Goal: Obtain resource: Download file/media

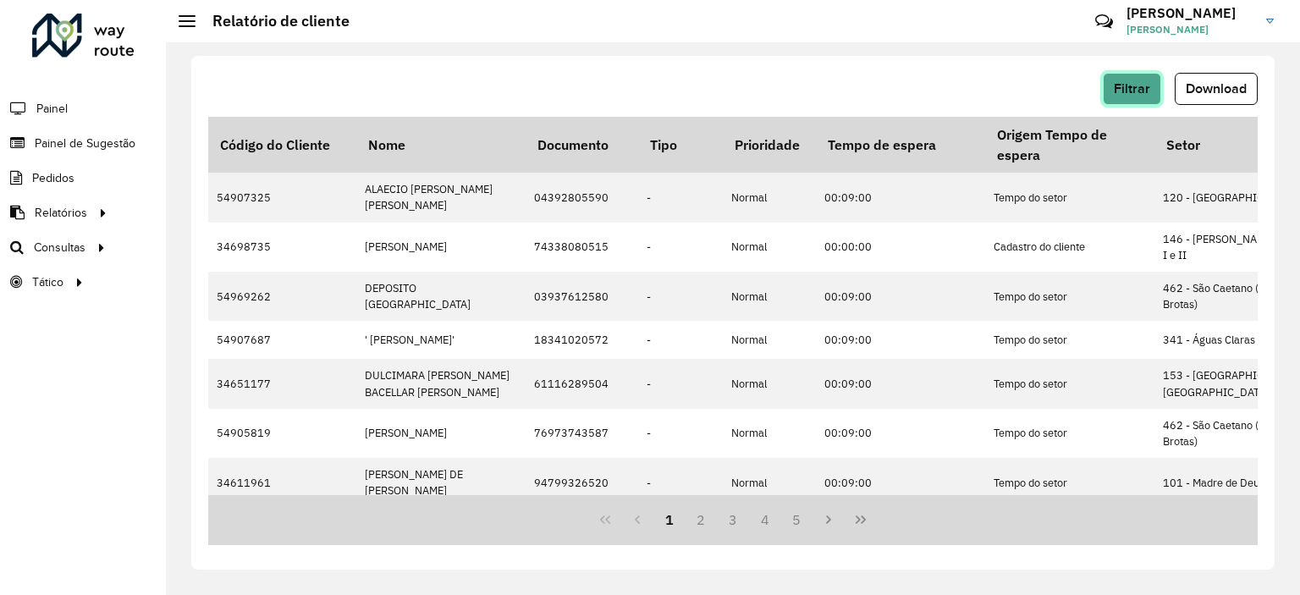
click at [1139, 94] on span "Filtrar" at bounding box center [1132, 88] width 36 height 14
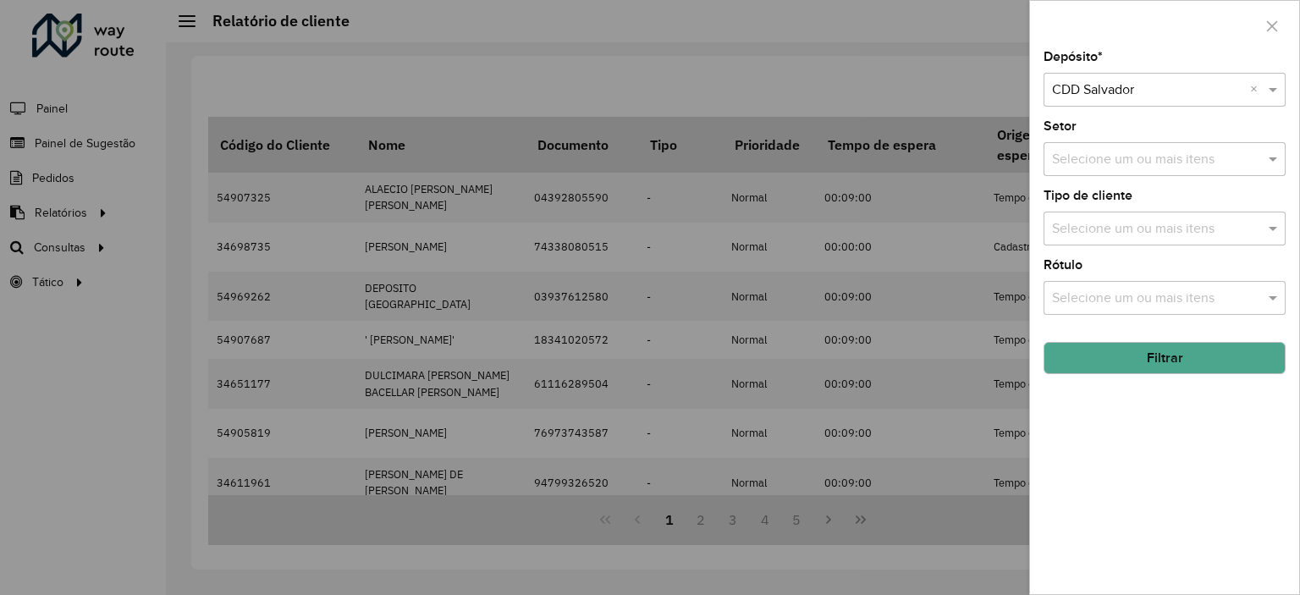
click at [509, 74] on div at bounding box center [650, 297] width 1300 height 595
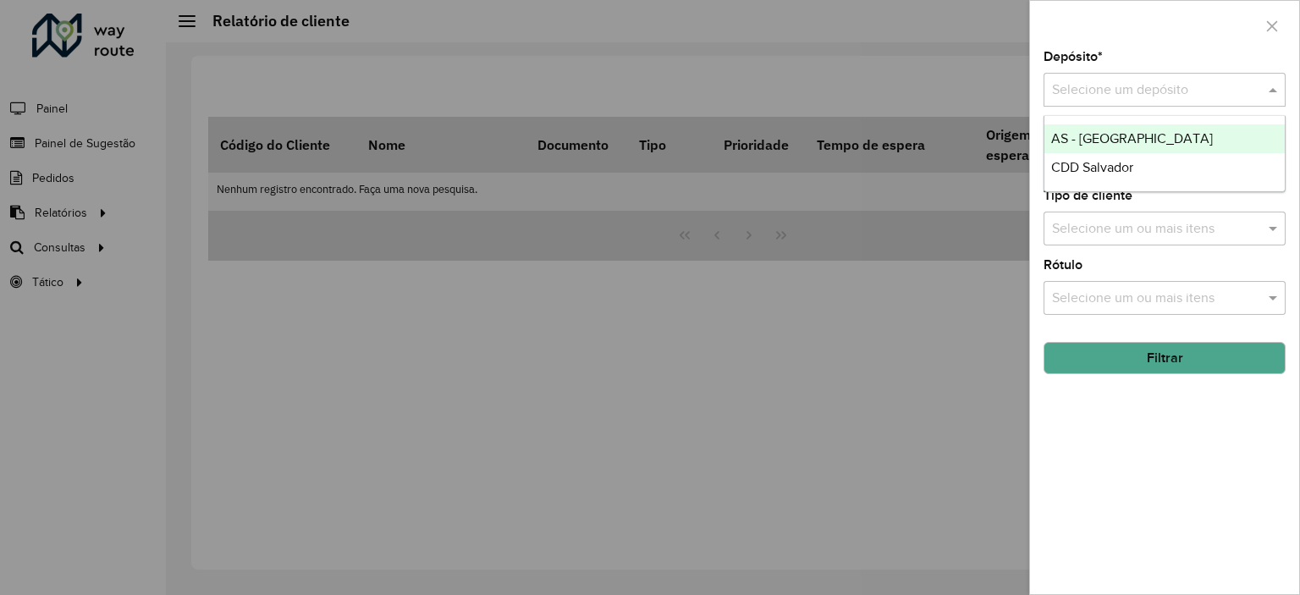
click at [1141, 93] on input "text" at bounding box center [1147, 90] width 191 height 20
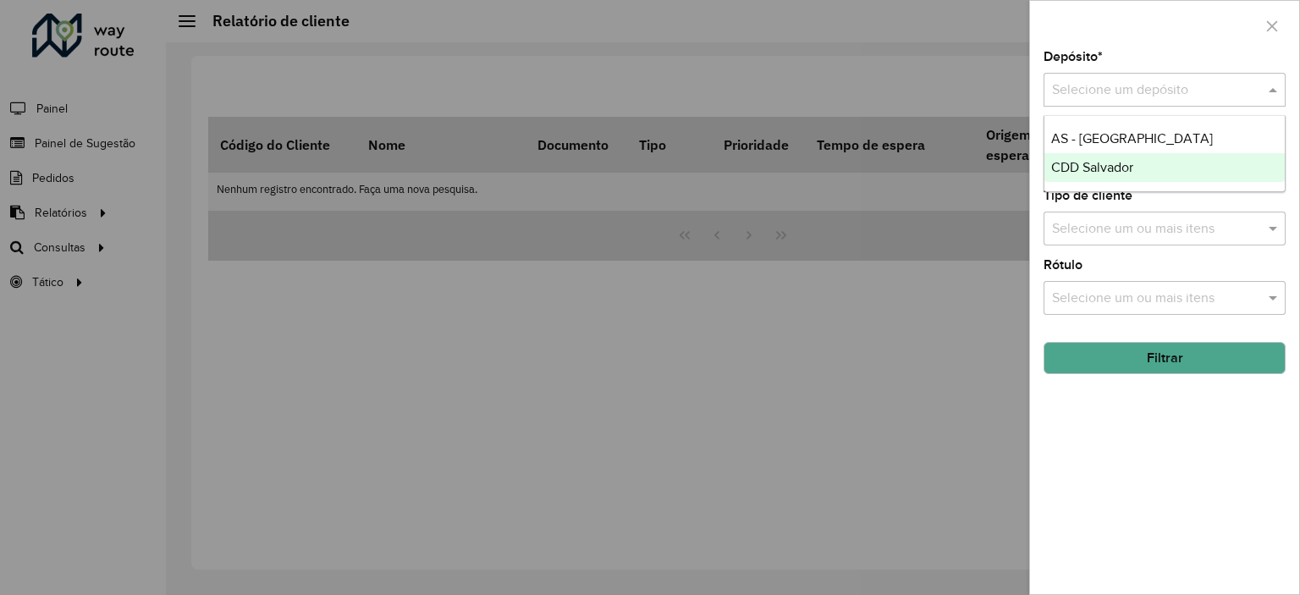
click at [1101, 162] on span "CDD Salvador" at bounding box center [1092, 167] width 82 height 14
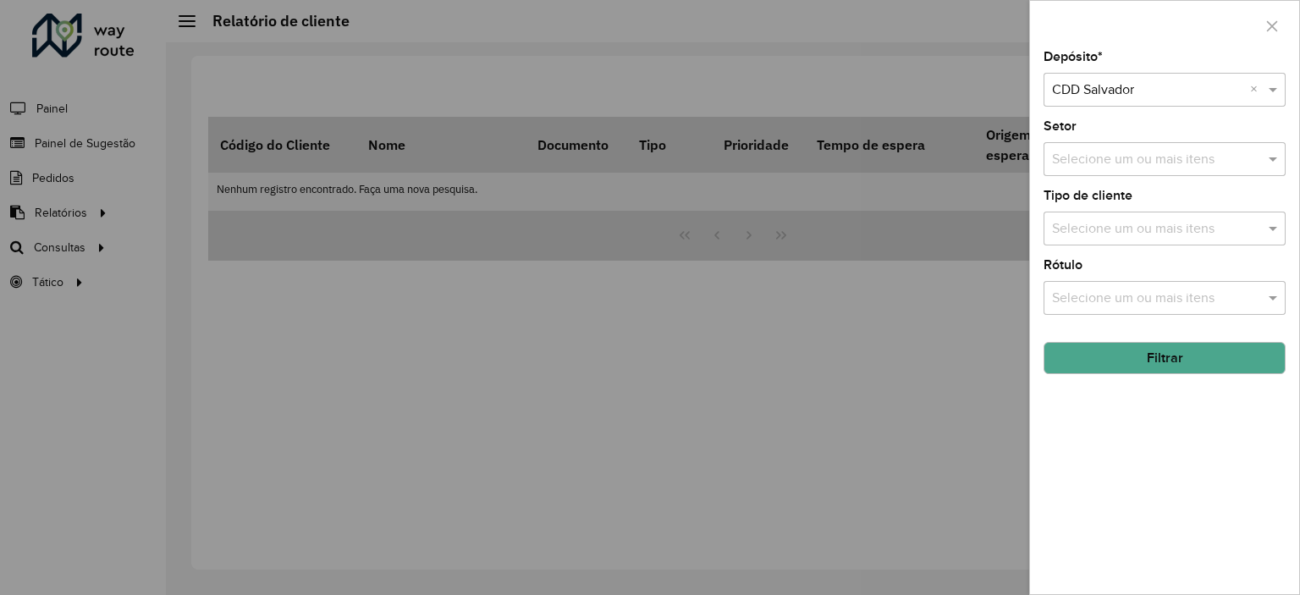
click at [371, 229] on div at bounding box center [650, 297] width 1300 height 595
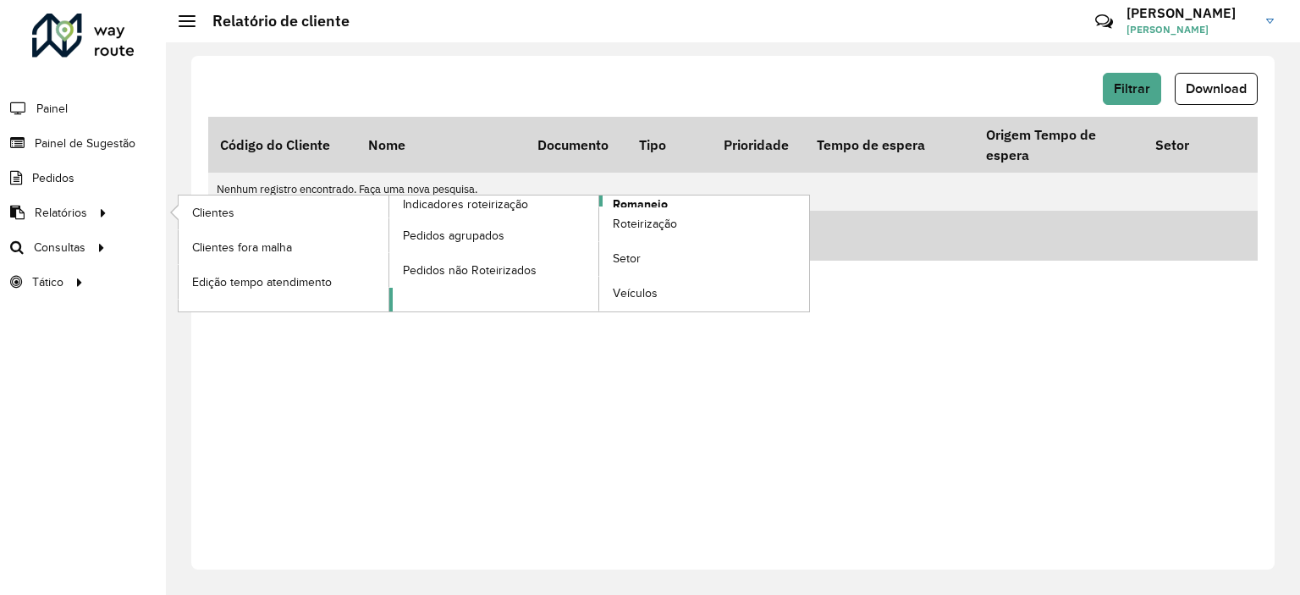
click at [649, 201] on span "Romaneio" at bounding box center [640, 204] width 55 height 18
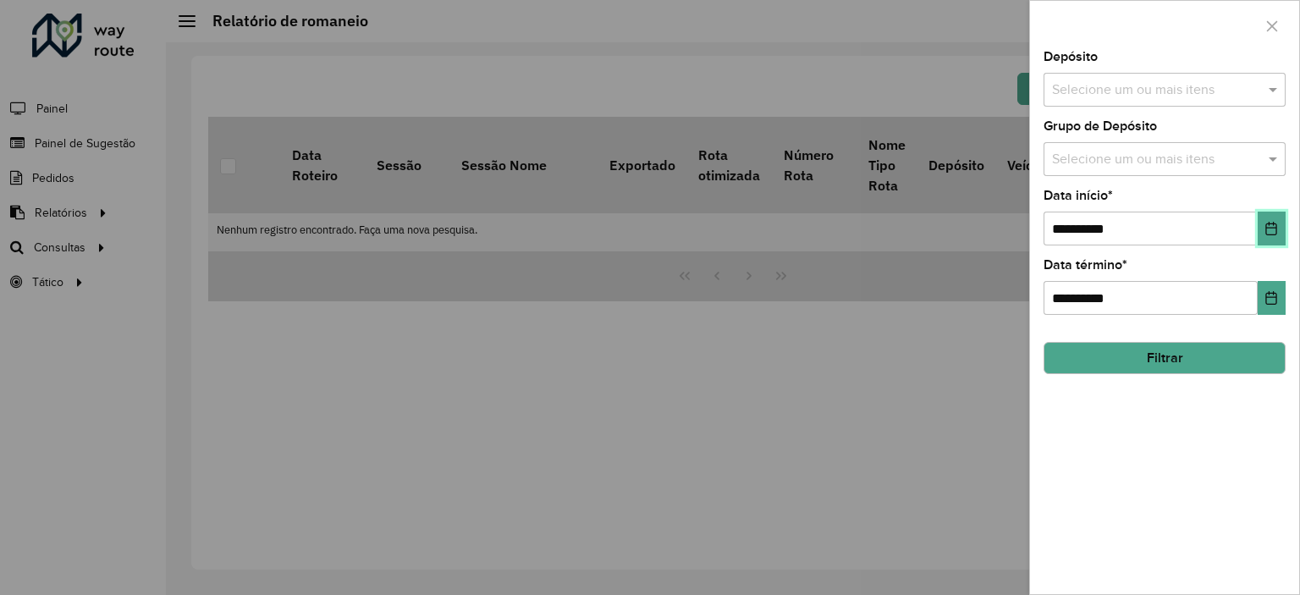
click at [1269, 222] on icon "Choose Date" at bounding box center [1271, 229] width 14 height 14
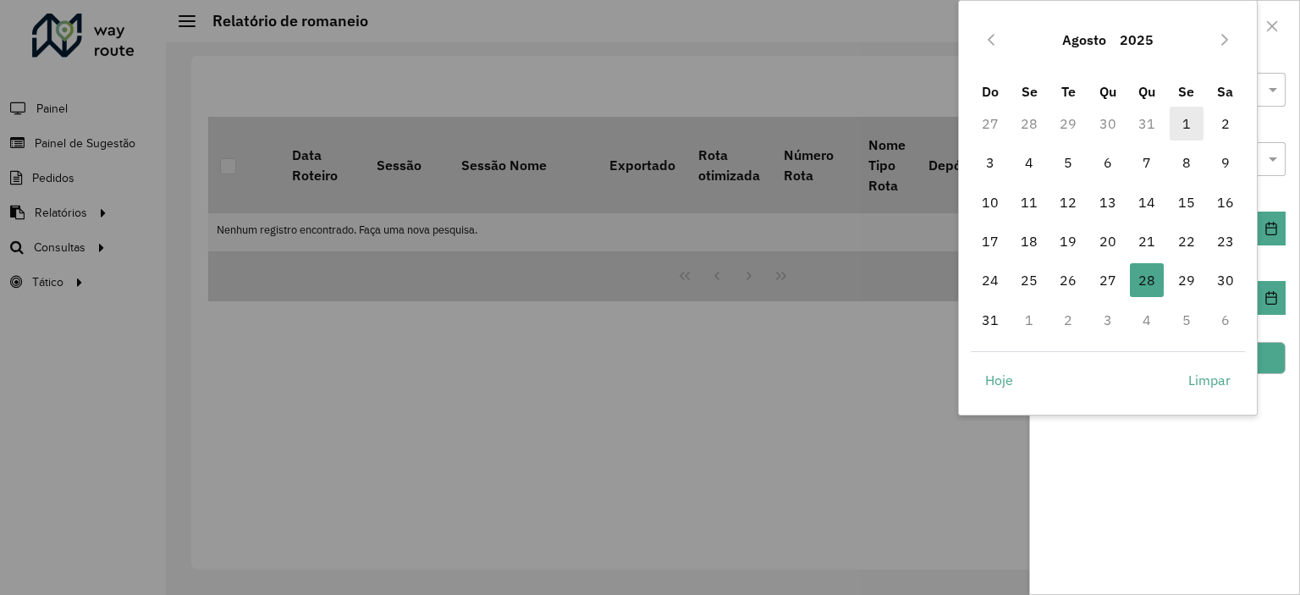
click at [1186, 118] on span "1" at bounding box center [1186, 124] width 34 height 34
type input "**********"
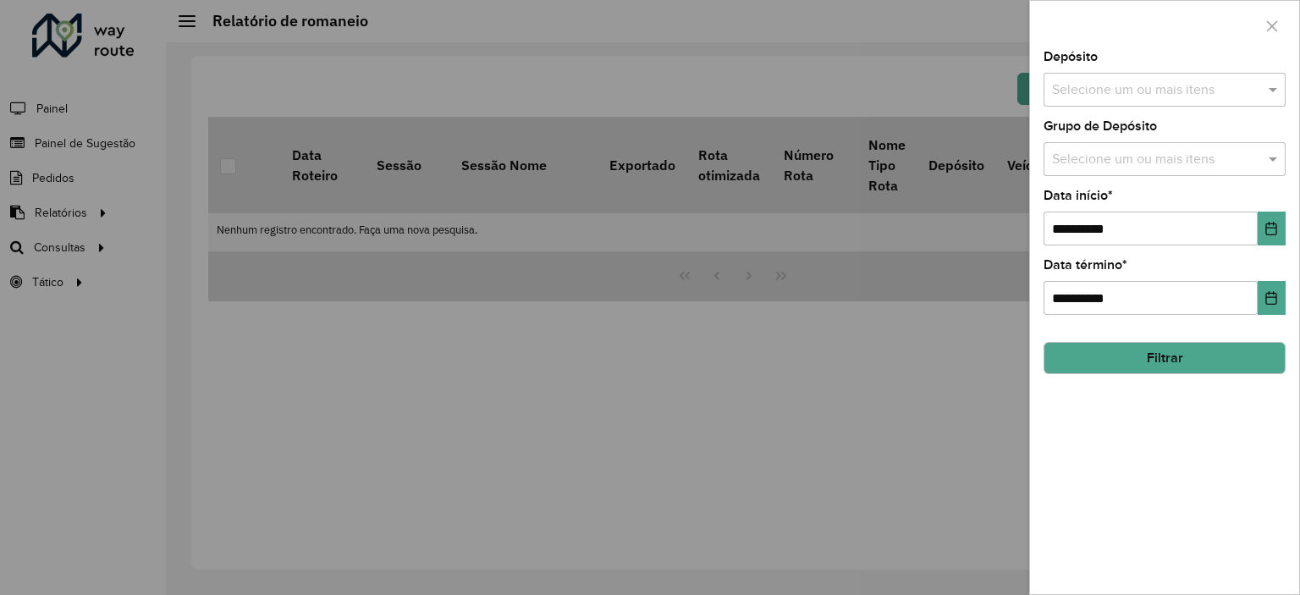
click at [1147, 354] on button "Filtrar" at bounding box center [1164, 358] width 242 height 32
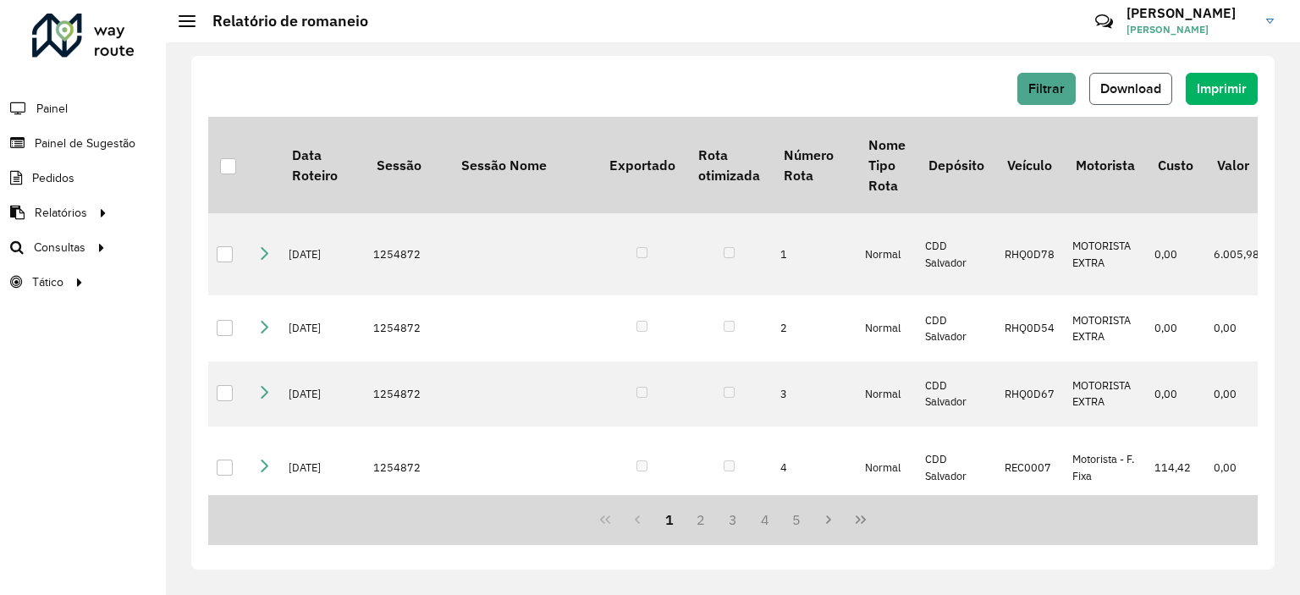
click at [1117, 82] on span "Download" at bounding box center [1130, 88] width 61 height 14
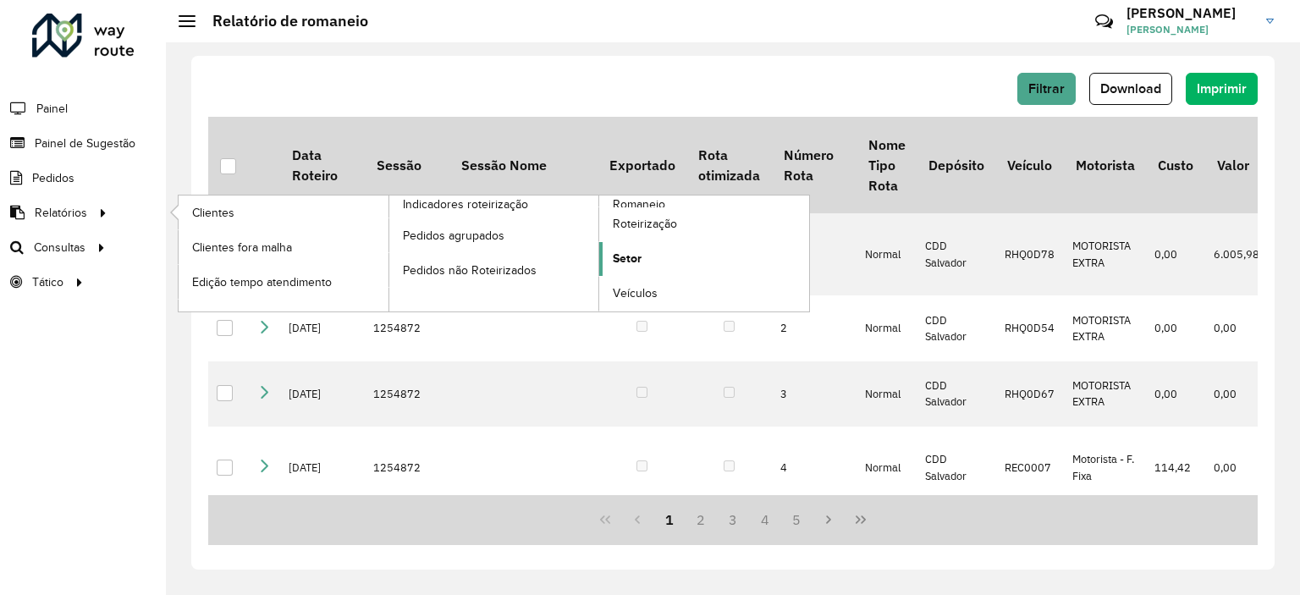
click at [643, 260] on link "Setor" at bounding box center [704, 259] width 210 height 34
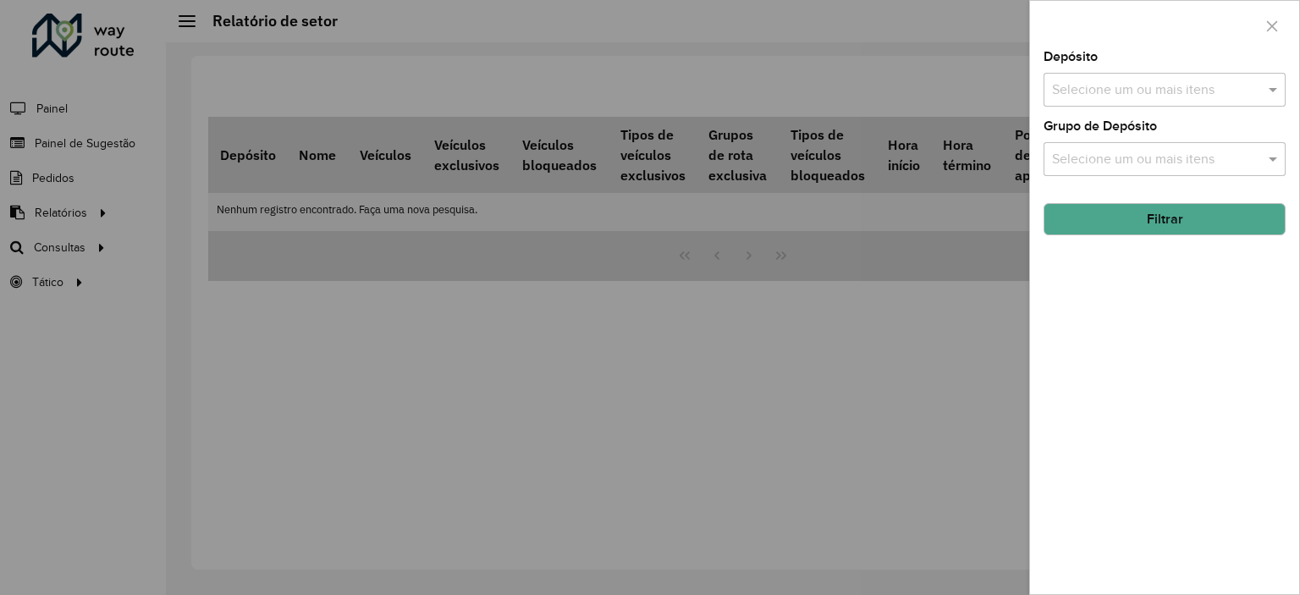
click at [1099, 100] on div "Selecione um ou mais itens" at bounding box center [1164, 90] width 242 height 34
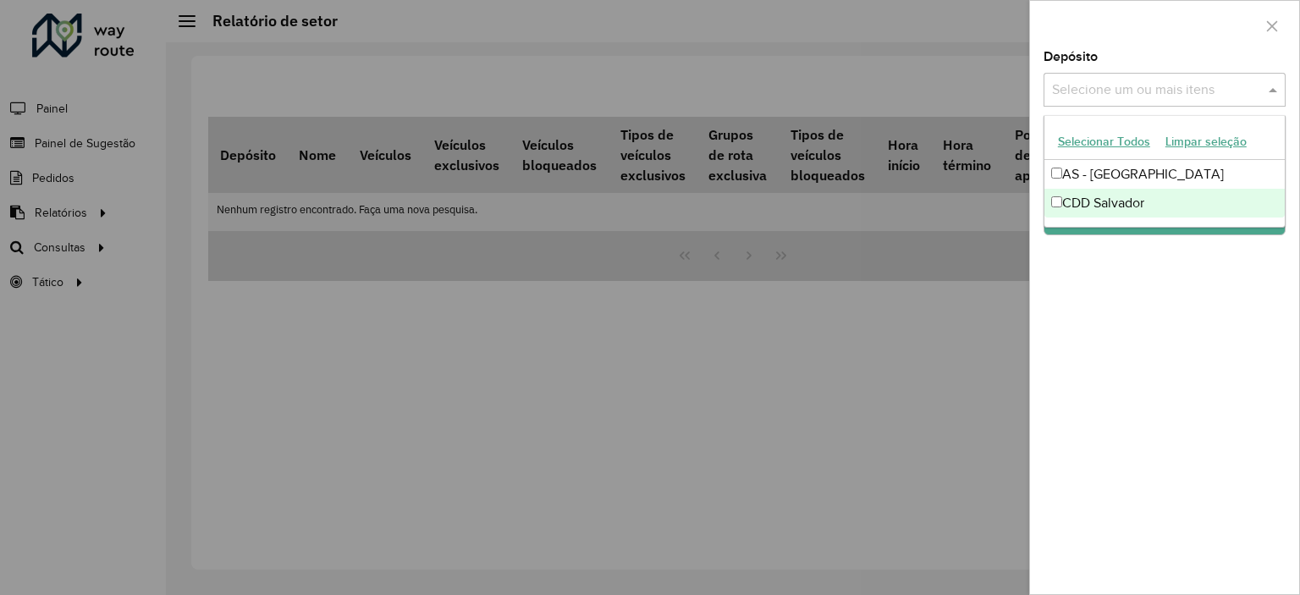
click at [1087, 190] on div "CDD Salvador" at bounding box center [1164, 203] width 240 height 29
click at [1092, 337] on div "Depósito Selecione um ou mais itens CDD Salvador × × Grupo de Depósito Selecion…" at bounding box center [1164, 322] width 269 height 543
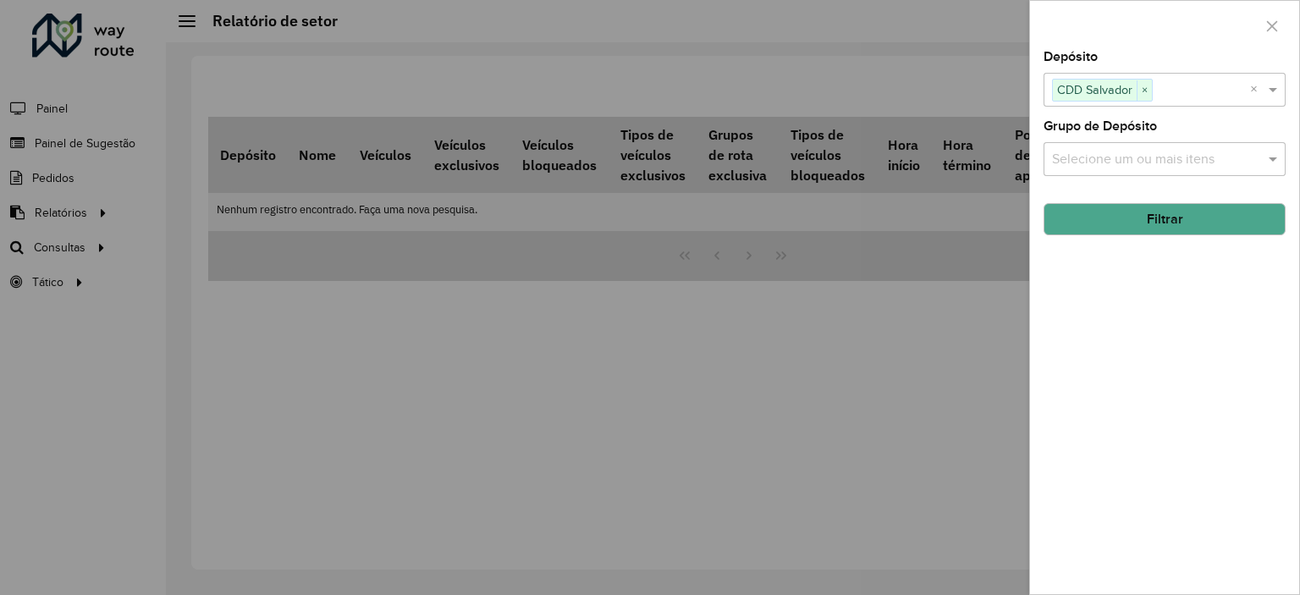
click at [1103, 219] on button "Filtrar" at bounding box center [1164, 219] width 242 height 32
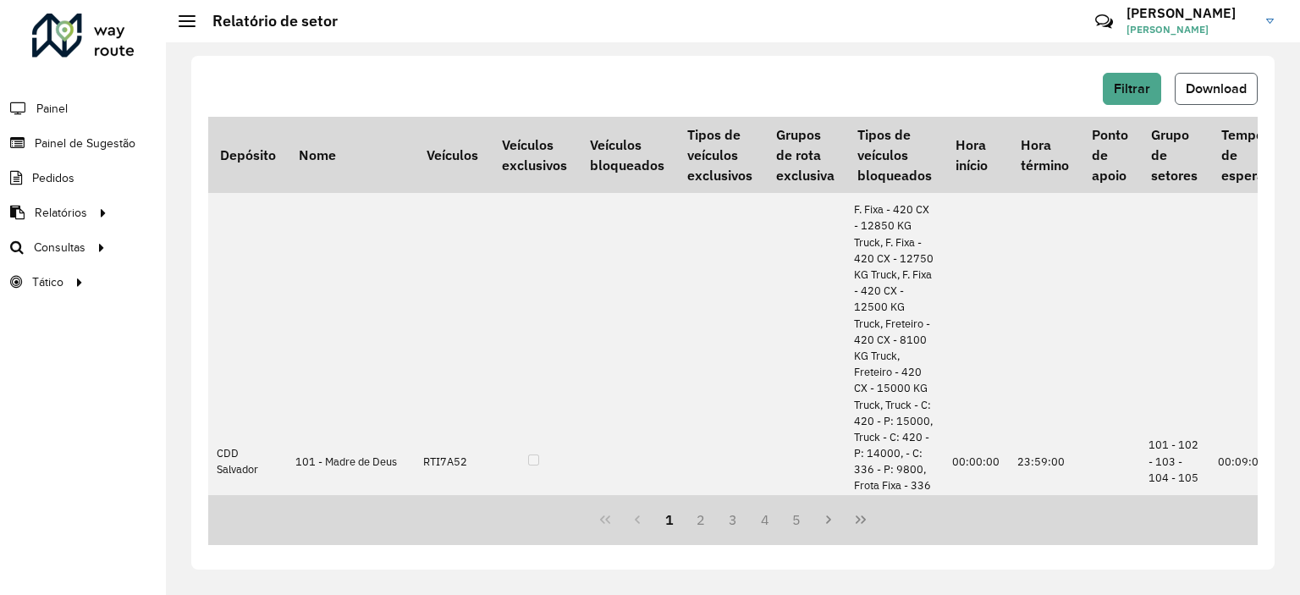
click at [1227, 81] on span "Download" at bounding box center [1216, 88] width 61 height 14
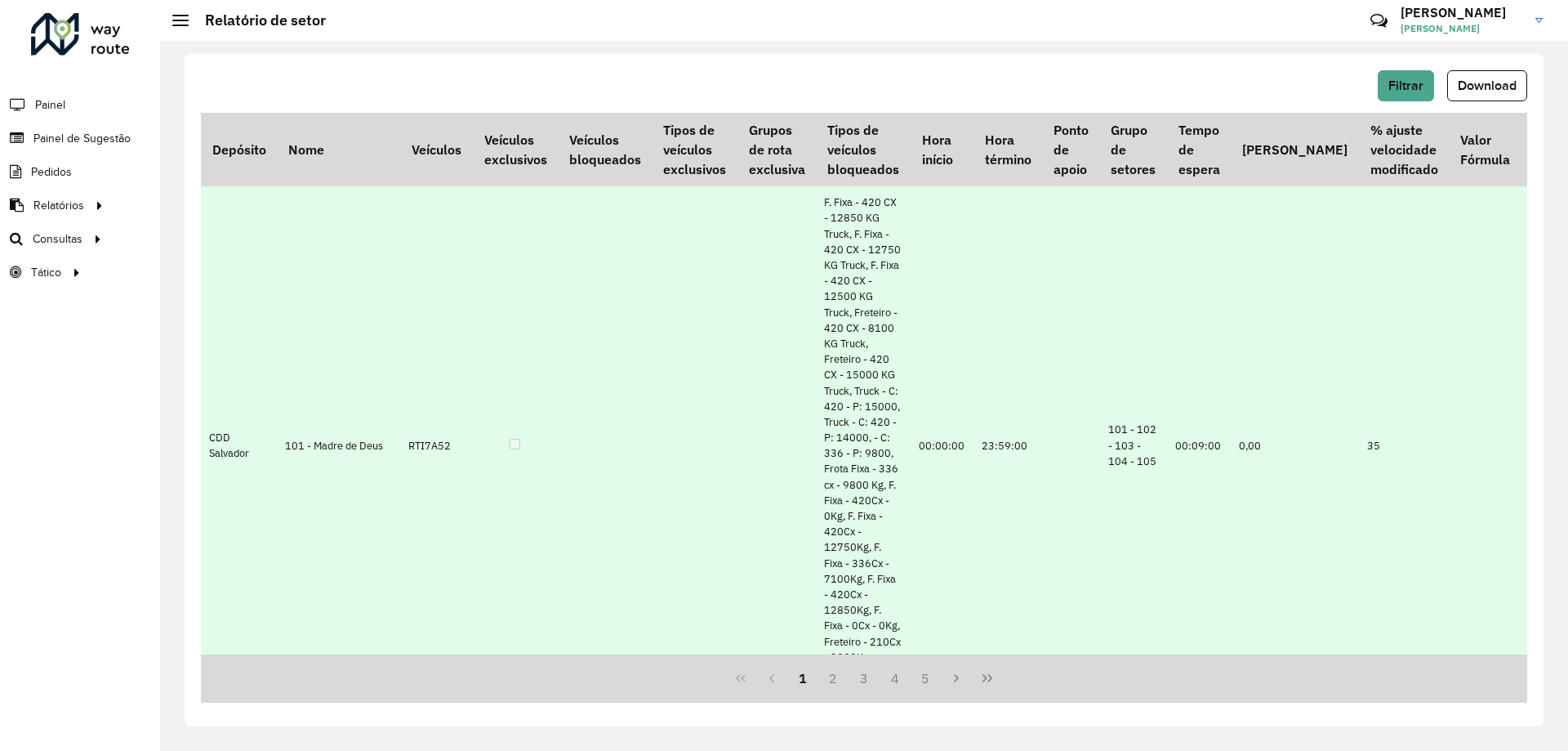
scroll to position [326, 0]
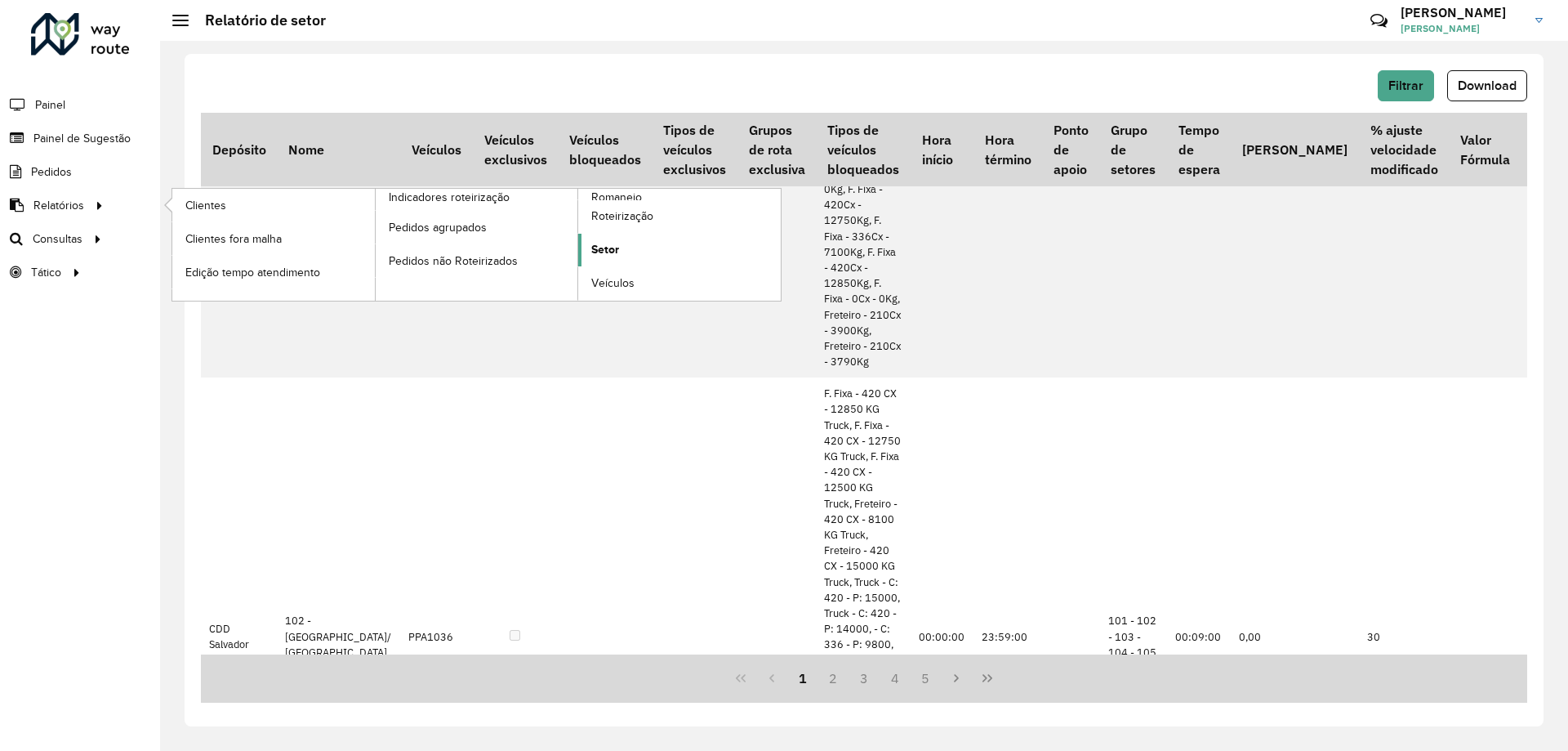
click at [614, 246] on span "Setor" at bounding box center [605, 250] width 28 height 17
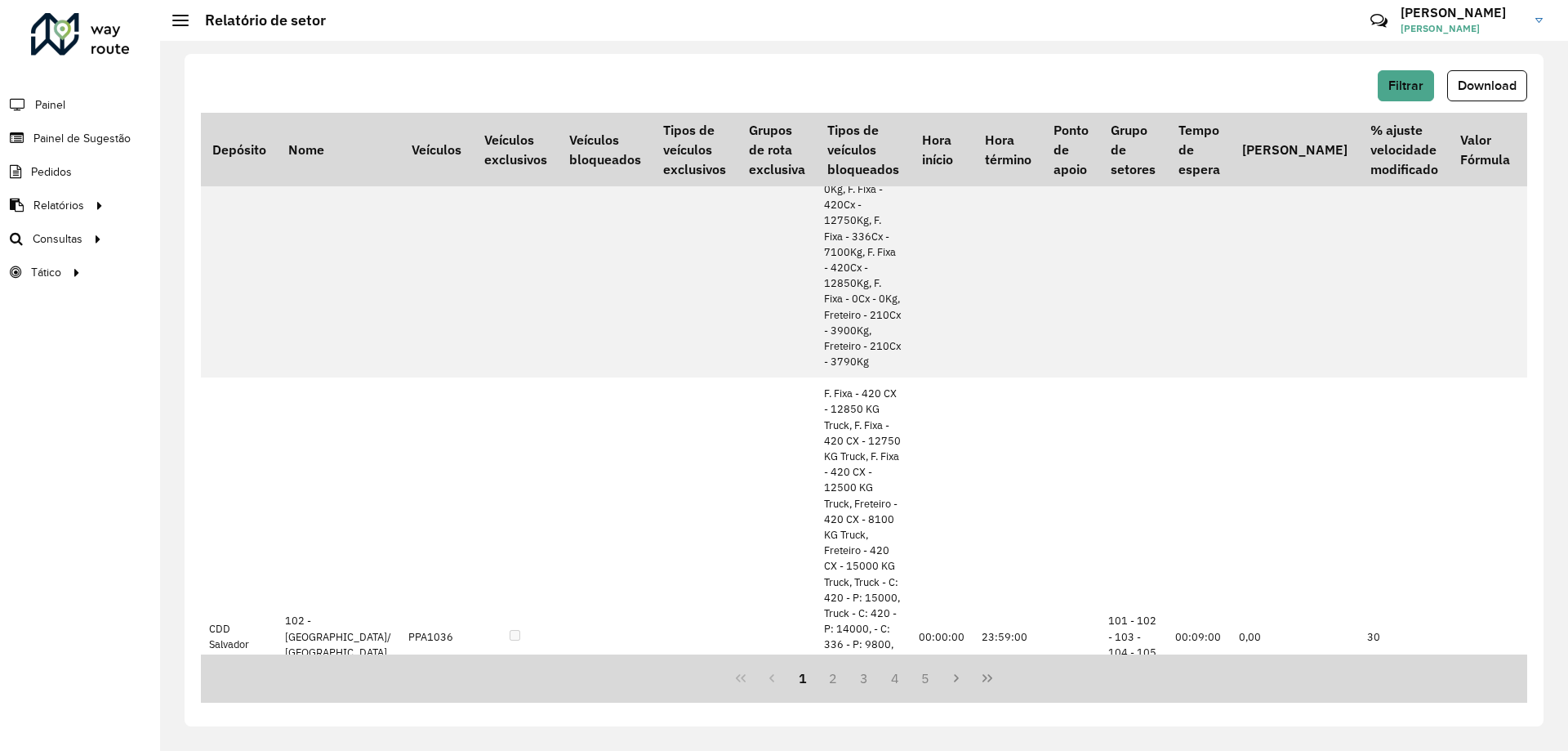
click at [1253, 60] on div "Filtrar Download Depósito Nome Veículos Veículos exclusivos Veículos bloqueados…" at bounding box center [864, 390] width 1359 height 672
click at [1253, 88] on span "Download" at bounding box center [1487, 85] width 59 height 14
